Goal: Navigation & Orientation: Understand site structure

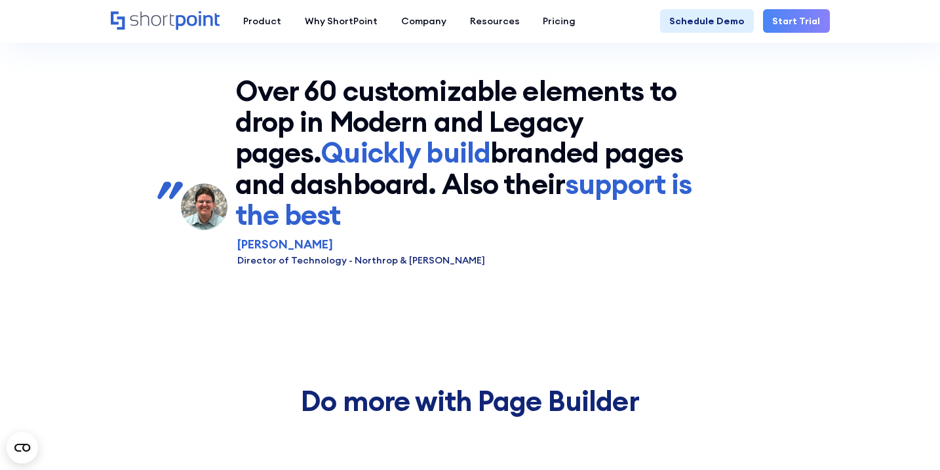
scroll to position [5148, 0]
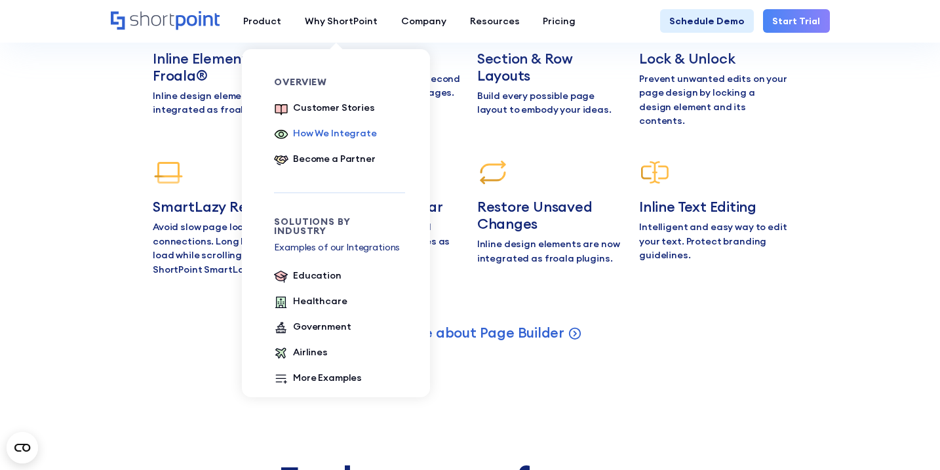
click at [302, 136] on div "How We Integrate" at bounding box center [335, 134] width 84 height 14
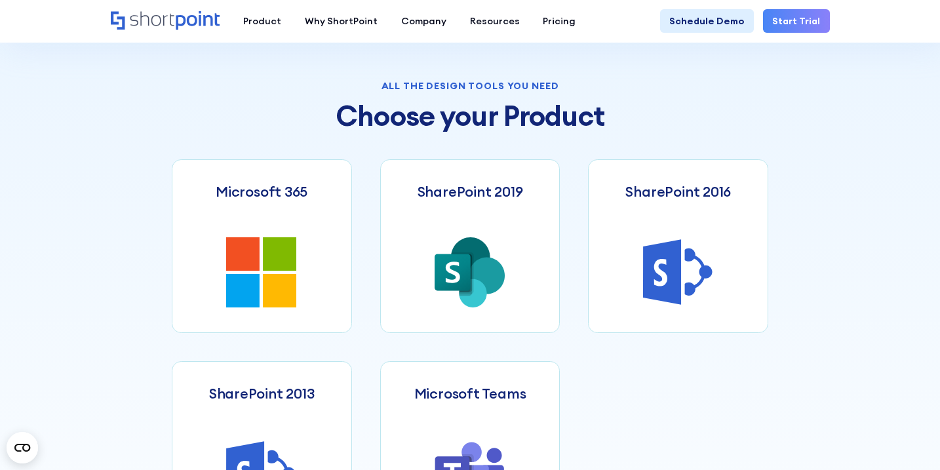
scroll to position [501, 0]
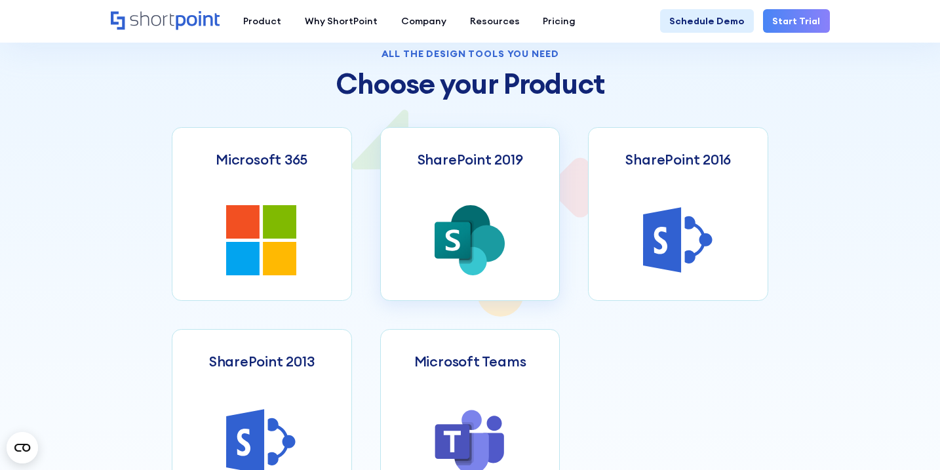
click at [415, 217] on link "SharePoint 2019" at bounding box center [470, 214] width 180 height 174
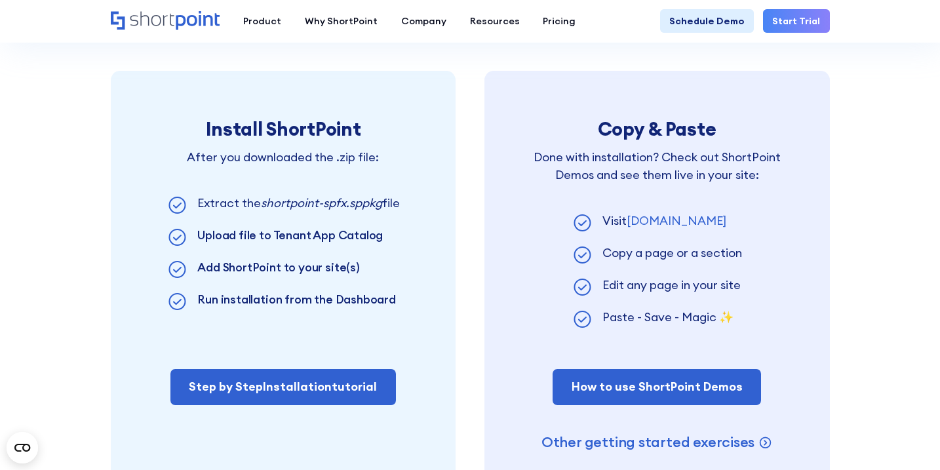
scroll to position [825, 0]
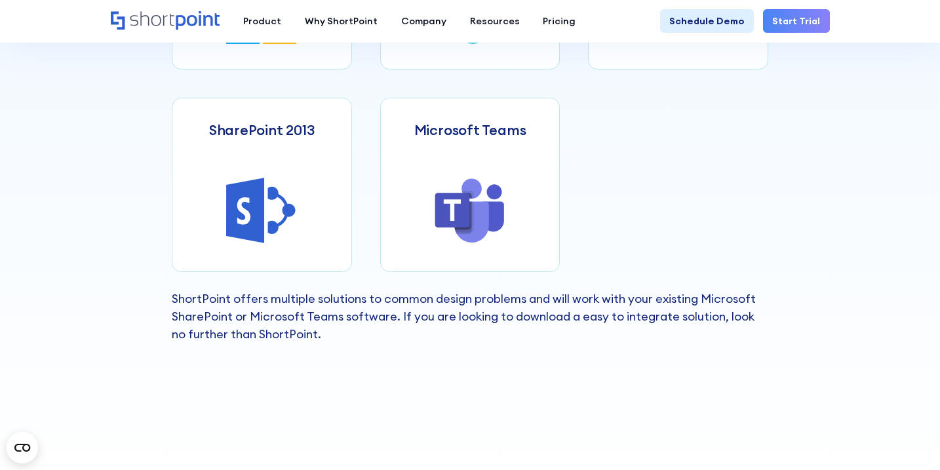
scroll to position [741, 0]
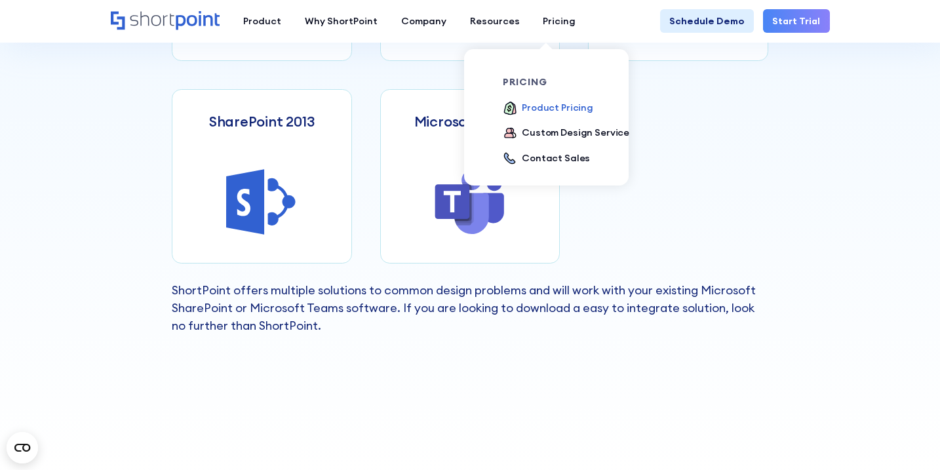
click at [536, 109] on div "Product Pricing" at bounding box center [557, 108] width 71 height 14
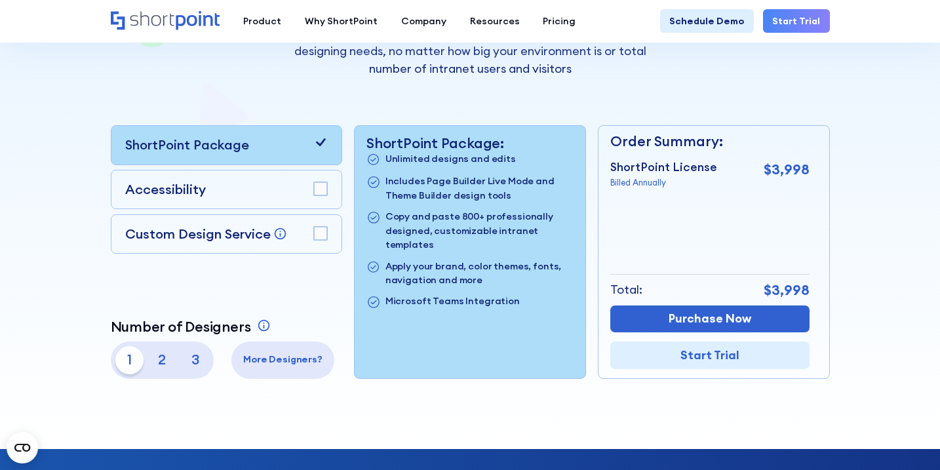
scroll to position [254, 0]
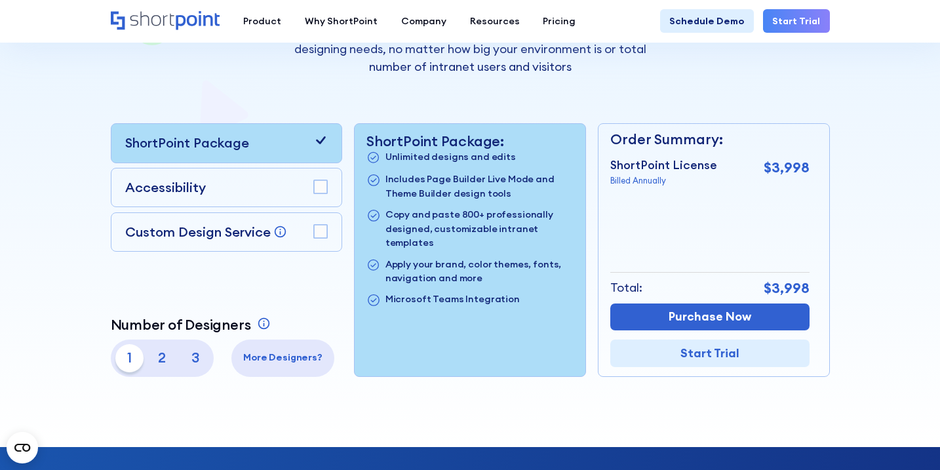
click at [265, 194] on div "Accessibility" at bounding box center [226, 188] width 203 height 20
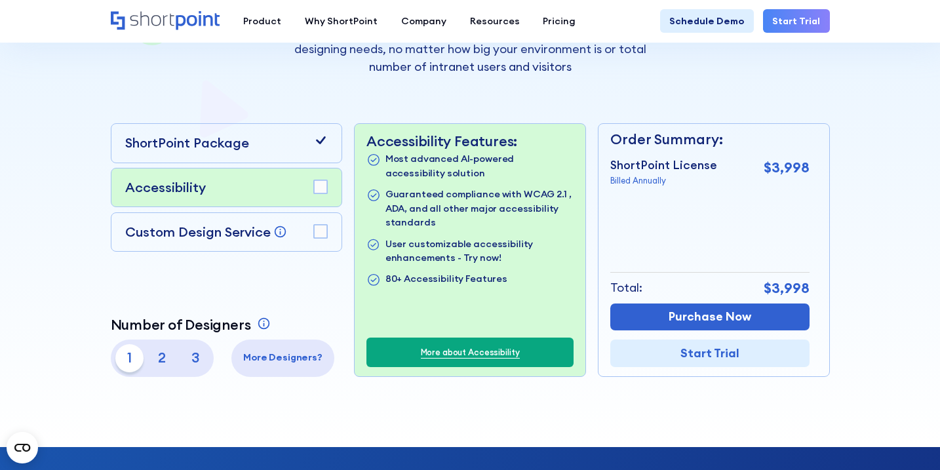
click at [317, 183] on rect at bounding box center [320, 186] width 13 height 13
click at [321, 140] on icon at bounding box center [320, 140] width 9 height 8
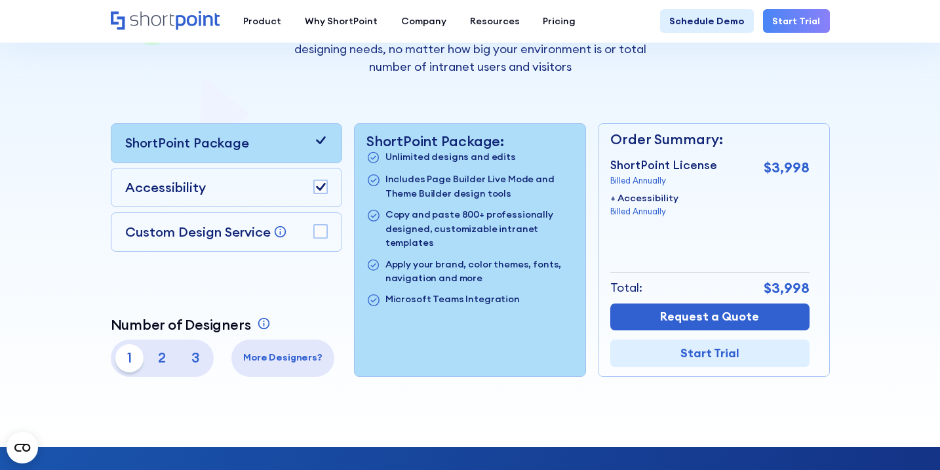
click at [324, 146] on icon at bounding box center [320, 140] width 14 height 14
click at [324, 186] on rect at bounding box center [320, 186] width 13 height 13
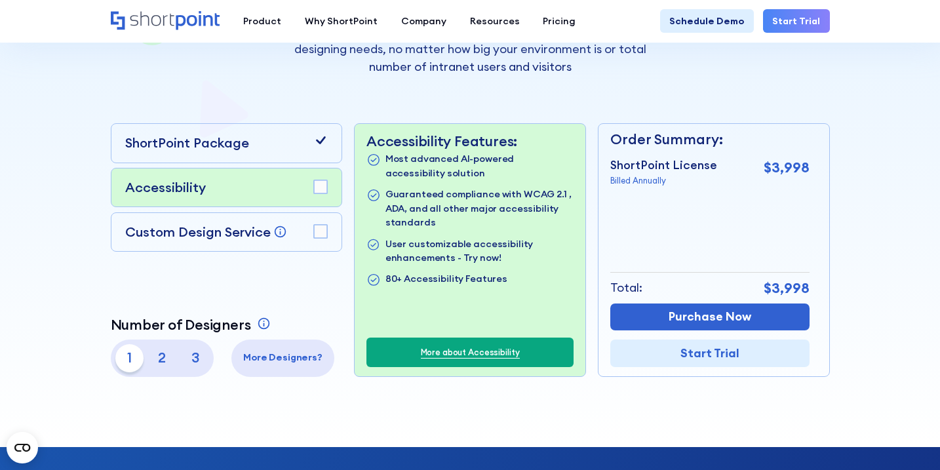
click at [323, 226] on rect at bounding box center [320, 231] width 13 height 13
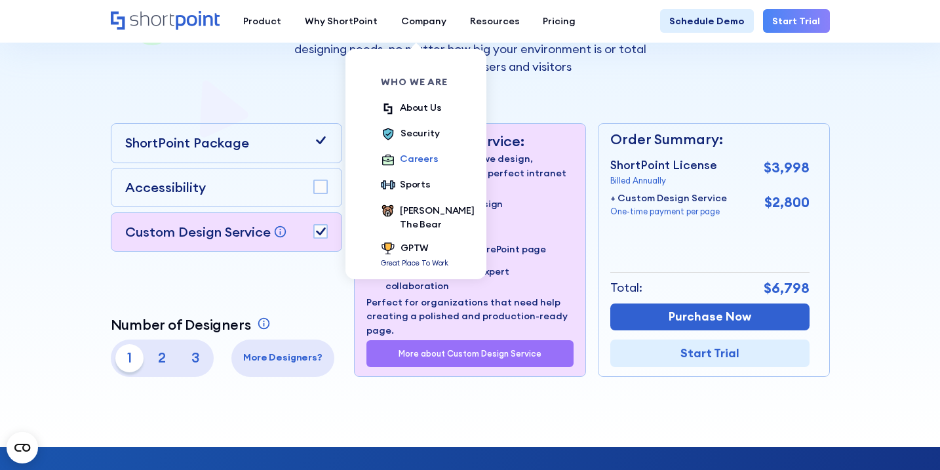
click at [410, 156] on div "Careers" at bounding box center [419, 159] width 39 height 14
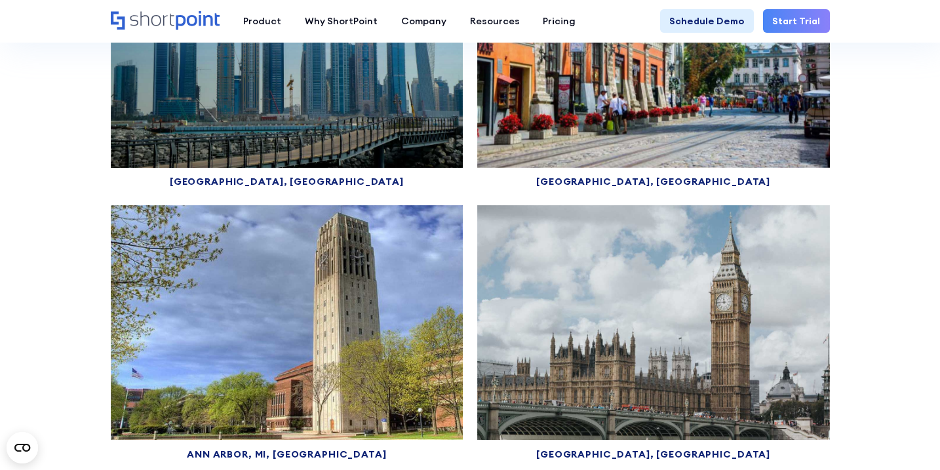
scroll to position [6904, 0]
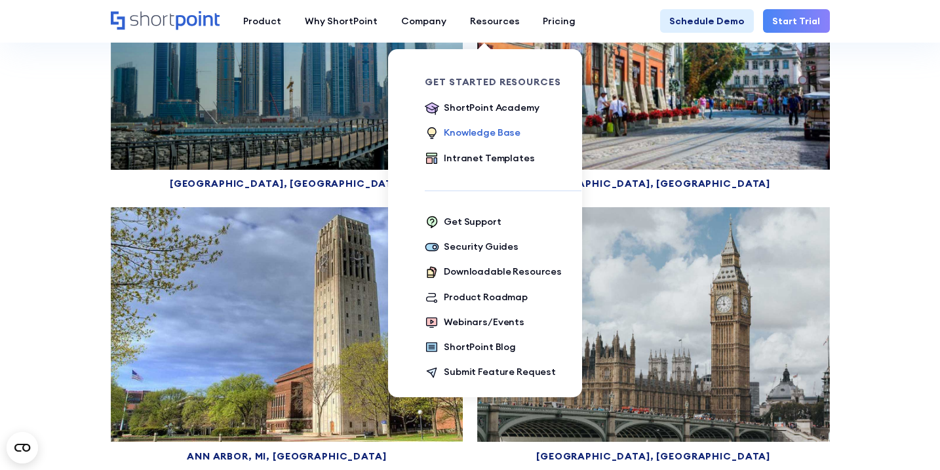
click at [459, 127] on div "Knowledge Base" at bounding box center [482, 133] width 77 height 14
